Goal: Task Accomplishment & Management: Manage account settings

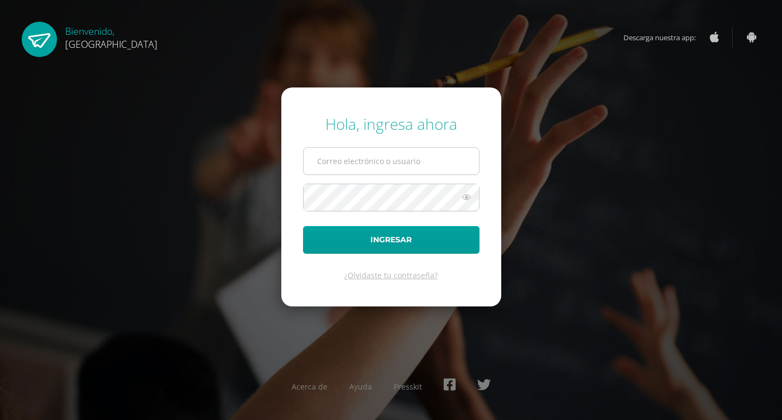
drag, startPoint x: 0, startPoint y: 0, endPoint x: 381, endPoint y: 156, distance: 411.8
click at [381, 156] on input "text" at bounding box center [391, 161] width 175 height 27
type input "benavente.andreagab@gmail.com"
click at [303, 226] on button "Ingresar" at bounding box center [391, 240] width 176 height 28
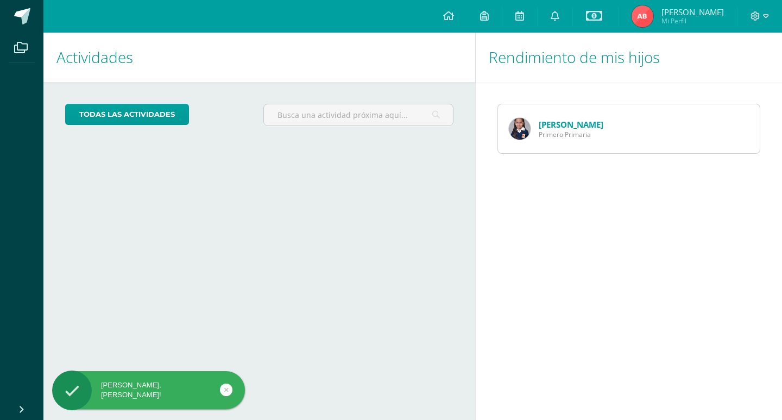
click at [768, 15] on div at bounding box center [759, 16] width 45 height 33
click at [765, 19] on icon at bounding box center [766, 16] width 6 height 10
click at [709, 78] on span "Cerrar sesión" at bounding box center [731, 74] width 49 height 10
